Goal: Information Seeking & Learning: Find specific fact

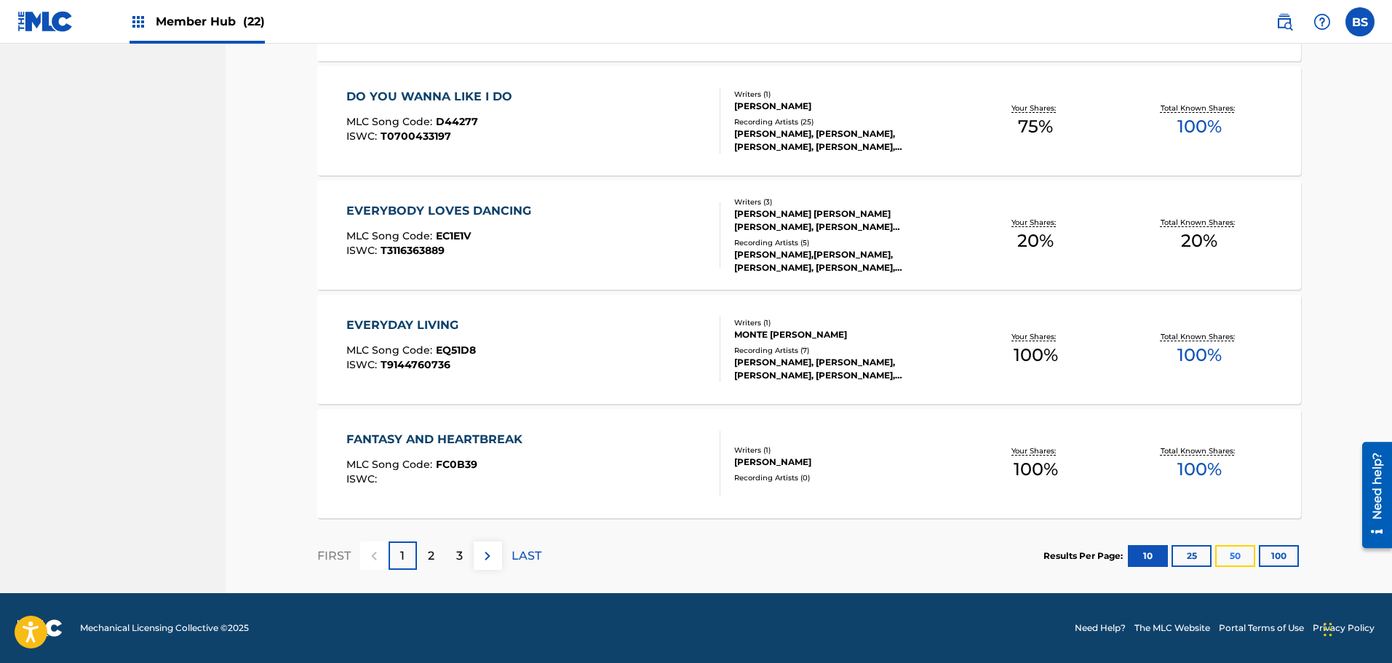
click at [1228, 551] on button "50" at bounding box center [1235, 556] width 40 height 22
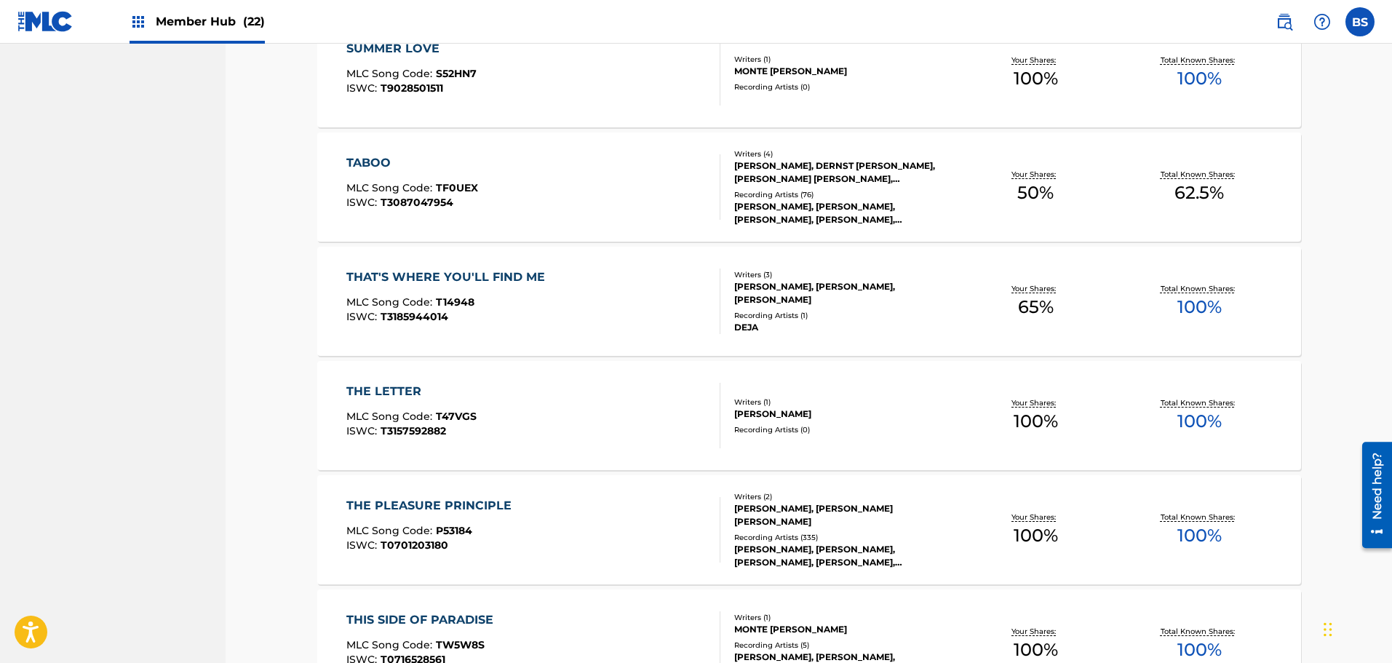
scroll to position [5296, 0]
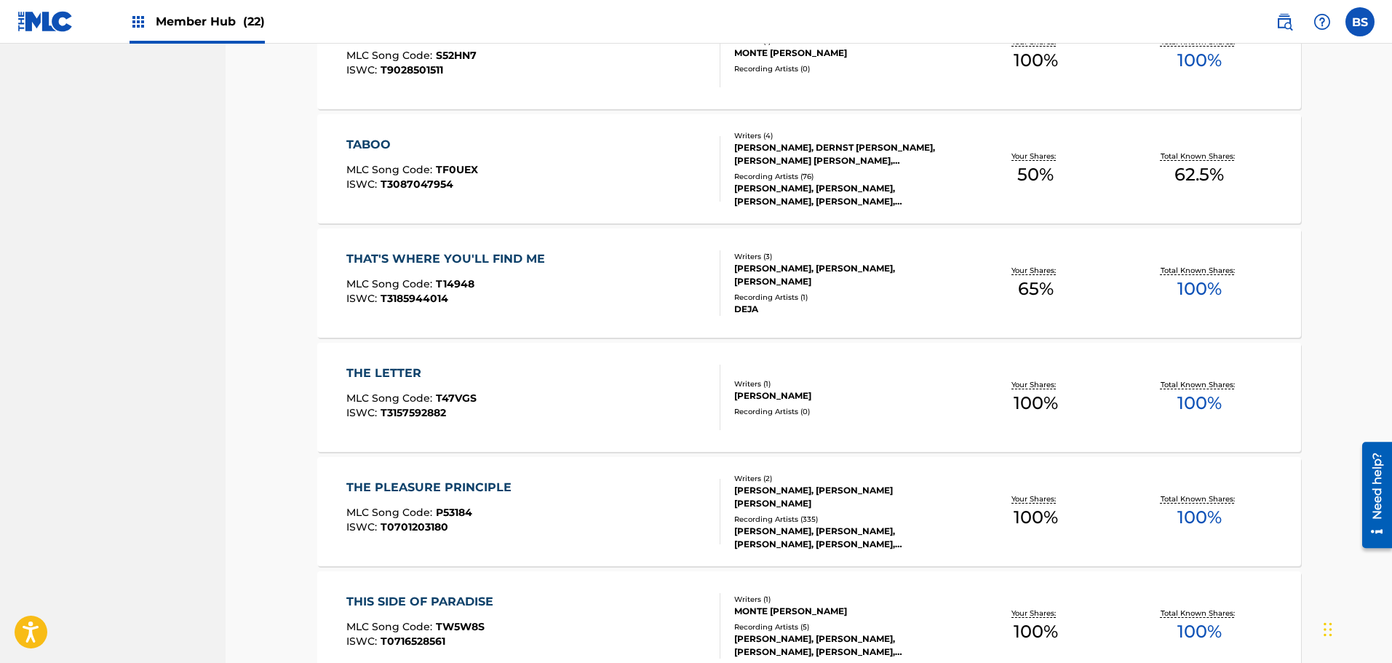
click at [595, 498] on div "THE PLEASURE PRINCIPLE MLC Song Code : P53184 ISWC : T0701203180" at bounding box center [533, 511] width 374 height 65
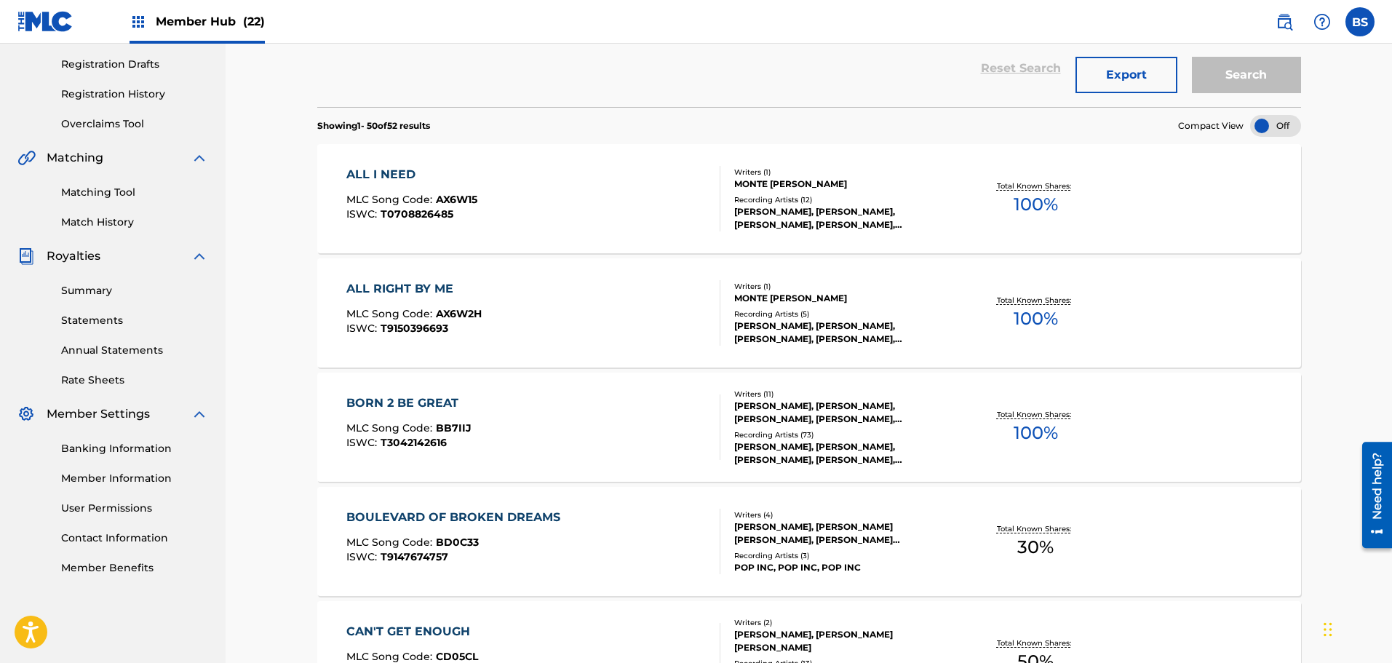
scroll to position [5296, 0]
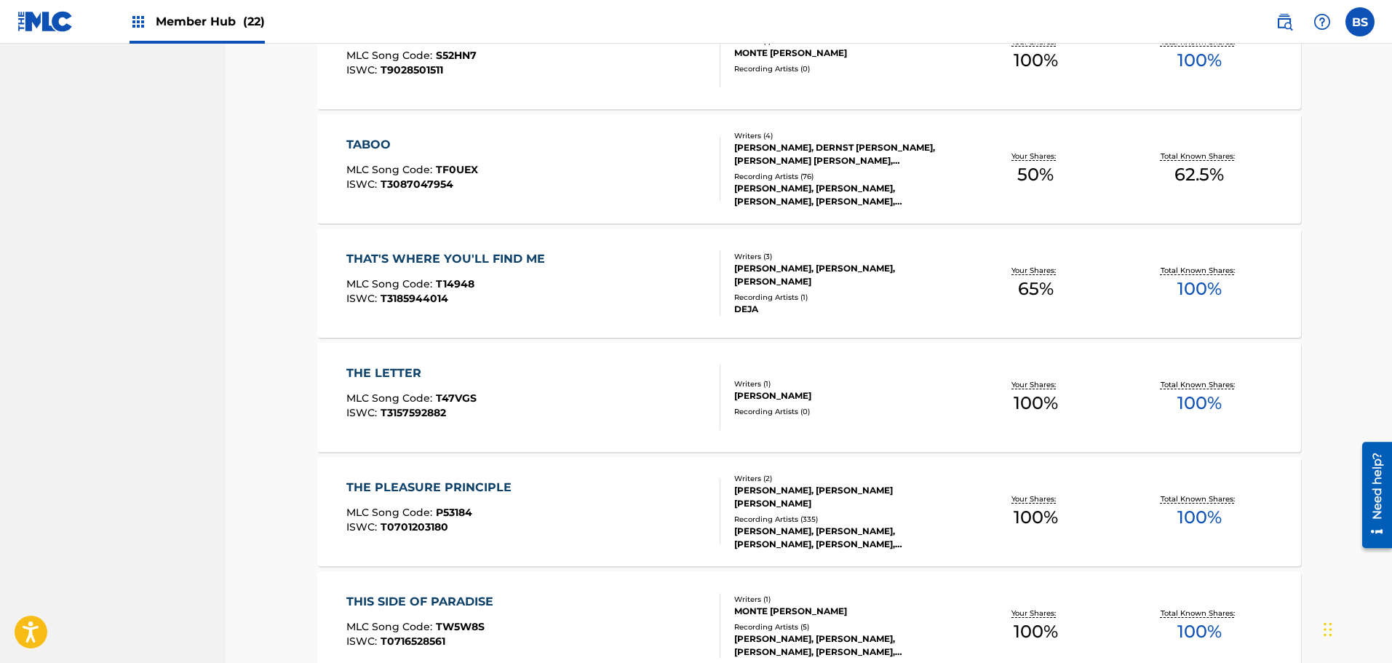
click at [574, 502] on div "THE PLEASURE PRINCIPLE MLC Song Code : P53184 ISWC : T0701203180" at bounding box center [533, 511] width 374 height 65
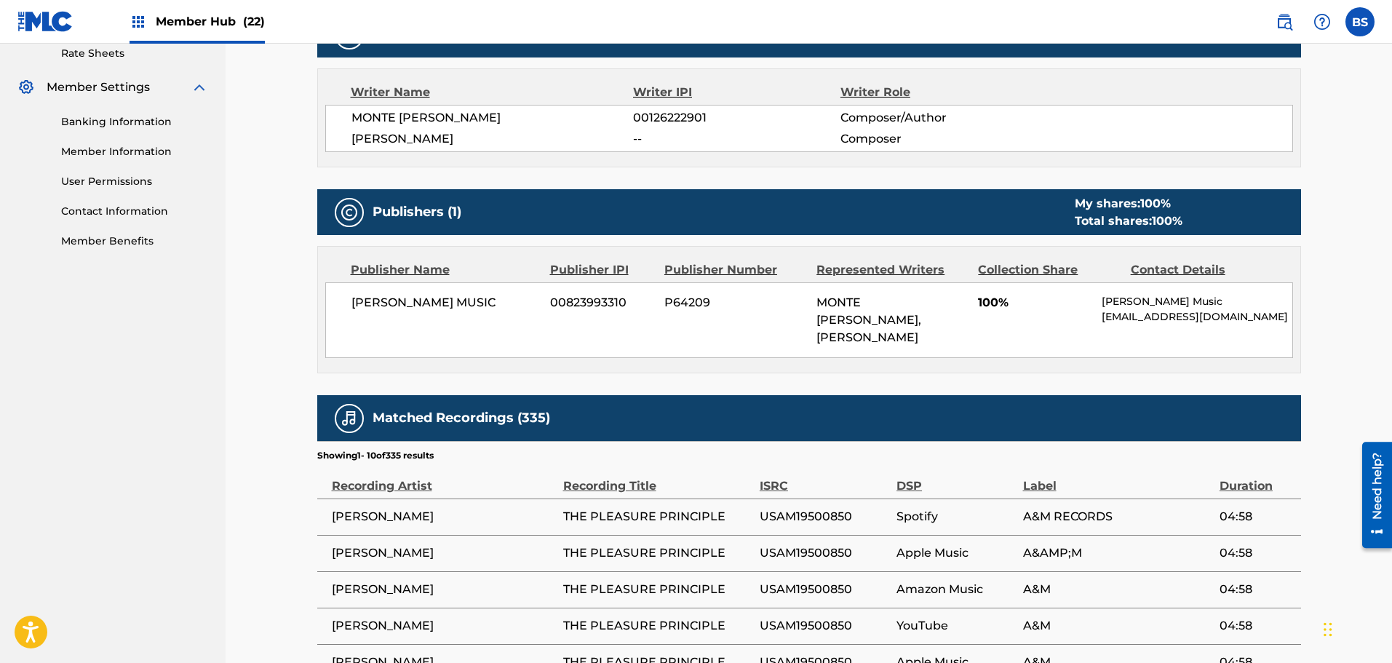
scroll to position [275, 0]
